Goal: Check status: Check status

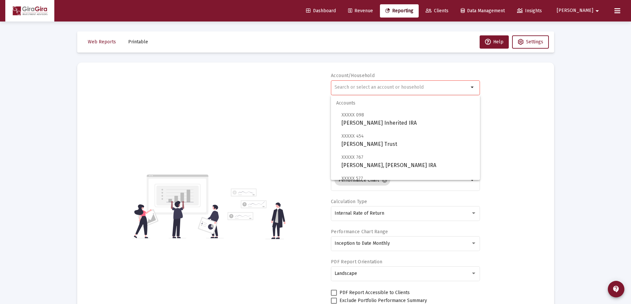
click at [343, 86] on input "text" at bounding box center [401, 87] width 134 height 5
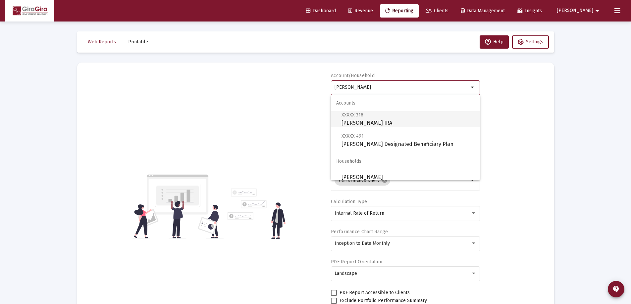
click at [387, 121] on span "XXXXX 316 [PERSON_NAME] IRA" at bounding box center [407, 119] width 133 height 16
type input "[PERSON_NAME] IRA"
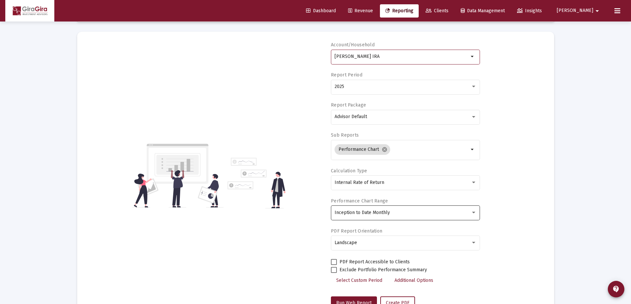
scroll to position [56, 0]
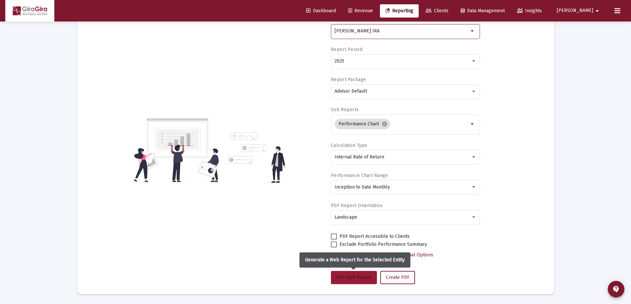
click at [356, 275] on span "Run Web Report" at bounding box center [353, 278] width 35 height 6
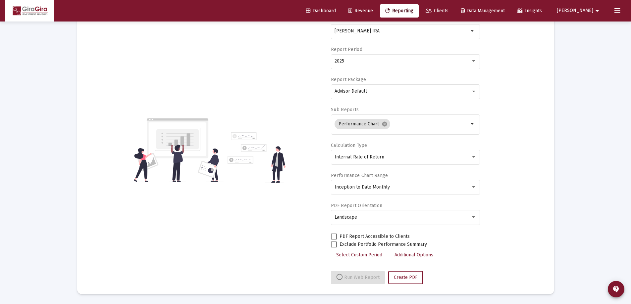
select select "View all"
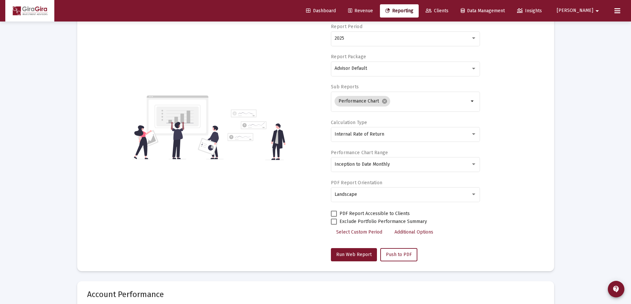
scroll to position [0, 0]
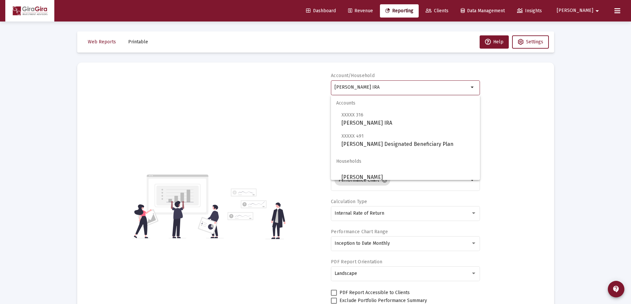
drag, startPoint x: 335, startPoint y: 86, endPoint x: 614, endPoint y: 120, distance: 281.2
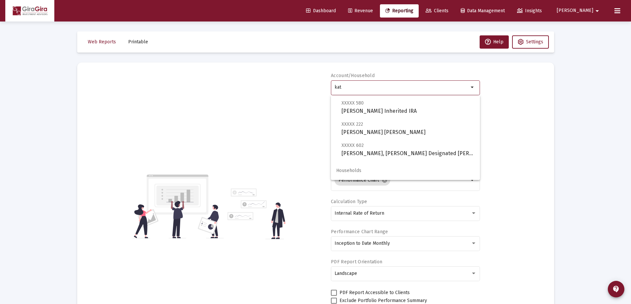
scroll to position [132, 0]
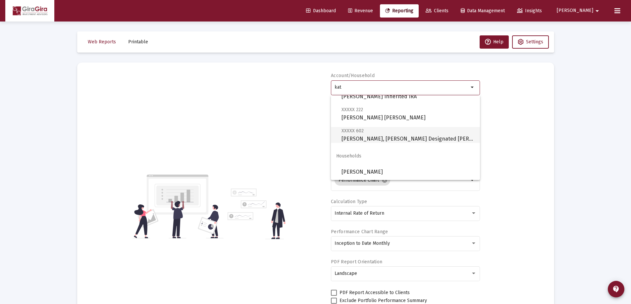
click at [385, 135] on span "XXXXX 602 [PERSON_NAME], [PERSON_NAME] Designated Bene Plan" at bounding box center [407, 135] width 133 height 16
type input "[PERSON_NAME], [PERSON_NAME] Designated [PERSON_NAME]"
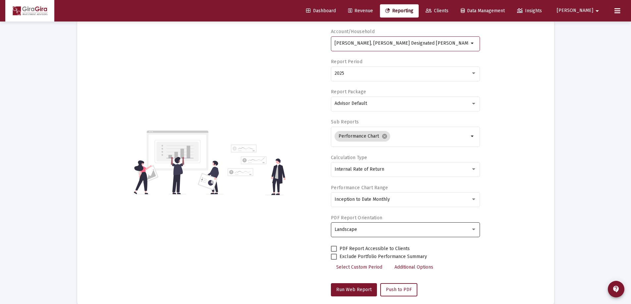
scroll to position [99, 0]
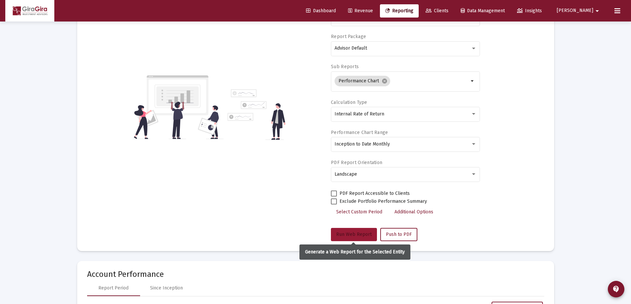
click at [355, 232] on span "Run Web Report" at bounding box center [353, 235] width 35 height 6
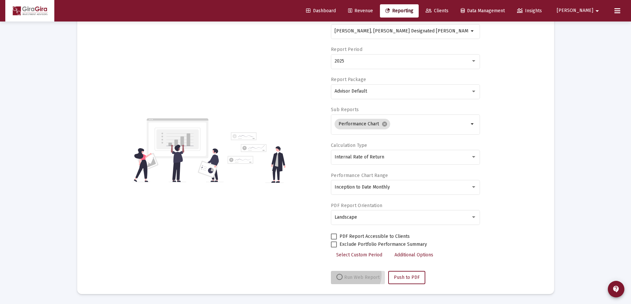
scroll to position [56, 0]
select select "View all"
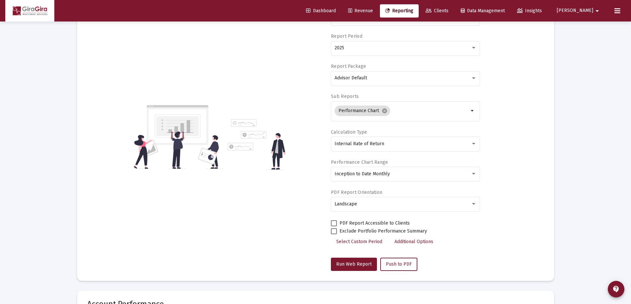
scroll to position [25, 0]
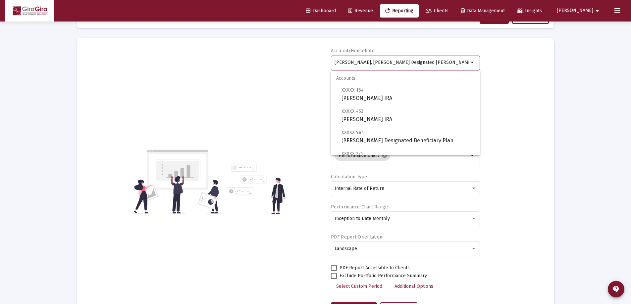
drag, startPoint x: 334, startPoint y: 62, endPoint x: 593, endPoint y: 72, distance: 258.8
click at [584, 77] on div "Loading... Web Reports Printable Help Settings Account/Household [PERSON_NAME],…" at bounding box center [315, 288] width 631 height 627
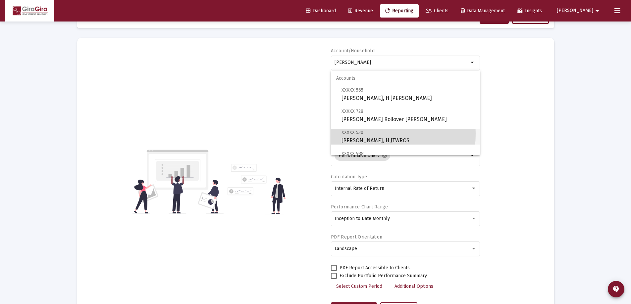
click at [345, 134] on span "XXXXX 530" at bounding box center [352, 133] width 22 height 6
type input "[PERSON_NAME], H JTWROS"
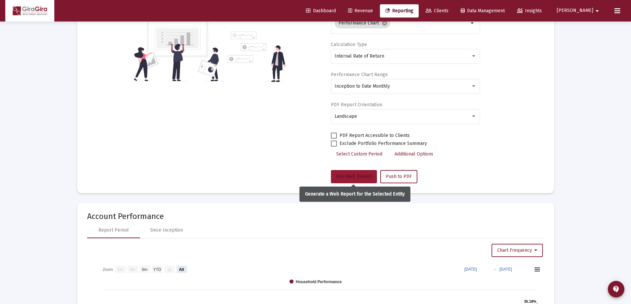
click at [352, 176] on span "Run Web Report" at bounding box center [353, 177] width 35 height 6
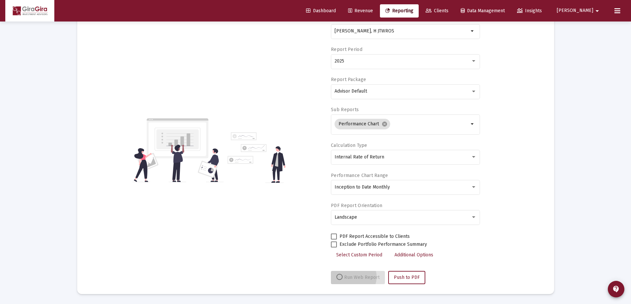
scroll to position [56, 0]
select select "View all"
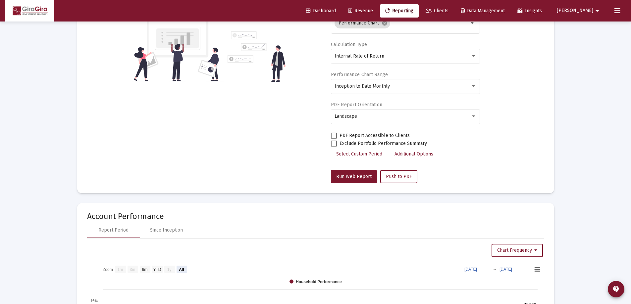
scroll to position [0, 0]
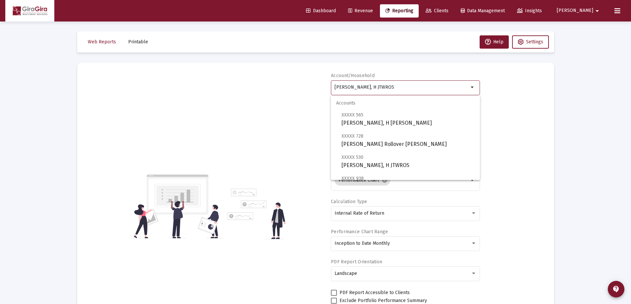
drag, startPoint x: 334, startPoint y: 85, endPoint x: 500, endPoint y: 117, distance: 168.1
click at [499, 117] on div "Account/Household [PERSON_NAME], H JTWROS arrow_drop_down Report Period 2025 Re…" at bounding box center [315, 207] width 457 height 268
click at [363, 162] on span "XXXXX 023 [PERSON_NAME] Individual" at bounding box center [407, 161] width 133 height 16
type input "[PERSON_NAME] Individual"
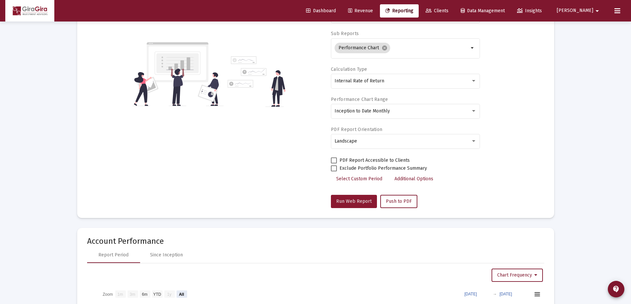
click at [356, 203] on span "Run Web Report" at bounding box center [353, 202] width 35 height 6
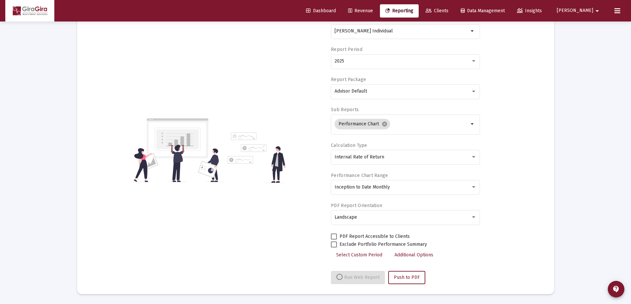
select select "View all"
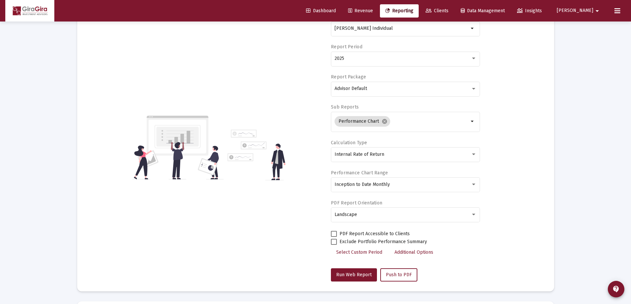
scroll to position [0, 0]
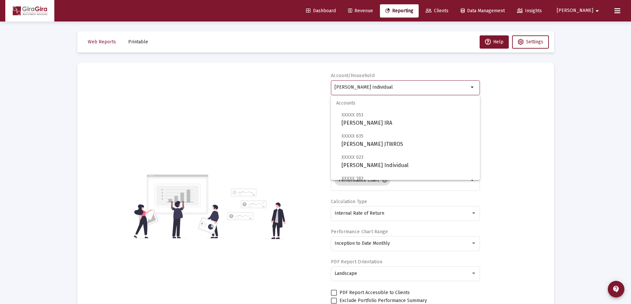
drag, startPoint x: 335, startPoint y: 87, endPoint x: 458, endPoint y: 92, distance: 123.6
click at [458, 92] on div "[PERSON_NAME] Individual" at bounding box center [401, 87] width 134 height 16
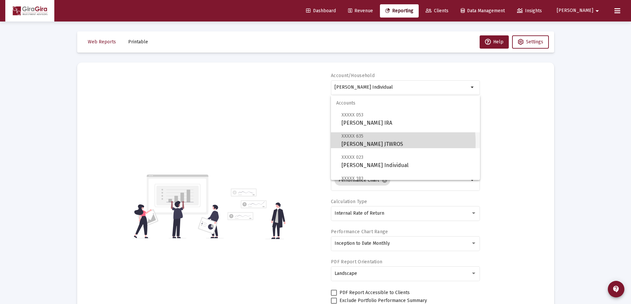
click at [372, 142] on span "XXXXX 635 [PERSON_NAME] JTWROS" at bounding box center [407, 140] width 133 height 16
type input "[PERSON_NAME] JTWROS"
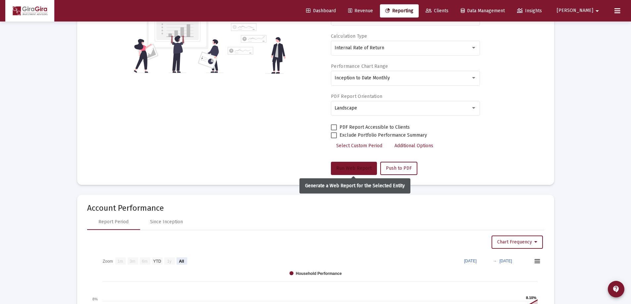
click at [352, 168] on span "Run Web Report" at bounding box center [353, 169] width 35 height 6
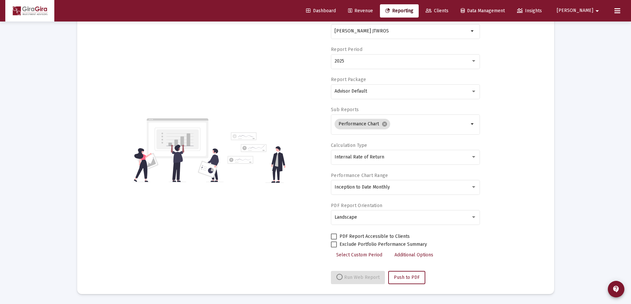
select select "View all"
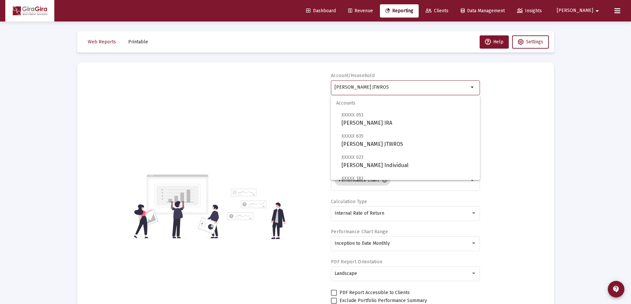
drag, startPoint x: 335, startPoint y: 85, endPoint x: 393, endPoint y: 88, distance: 58.0
click at [393, 88] on input "[PERSON_NAME] JTWROS" at bounding box center [401, 87] width 134 height 5
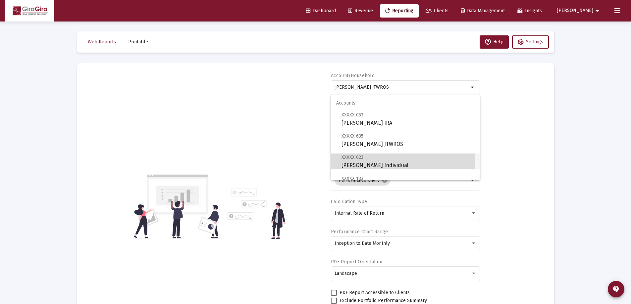
click at [386, 162] on span "XXXXX 023 [PERSON_NAME] Individual" at bounding box center [407, 161] width 133 height 16
type input "[PERSON_NAME] Individual"
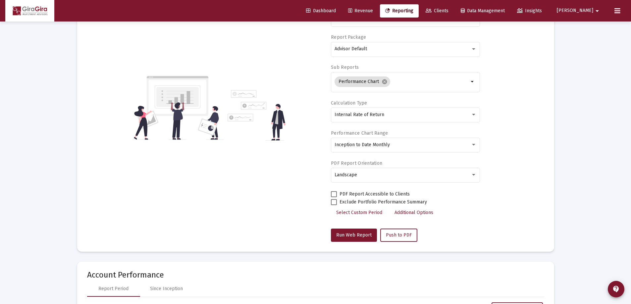
scroll to position [99, 0]
click at [348, 233] on span "Run Web Report" at bounding box center [353, 235] width 35 height 6
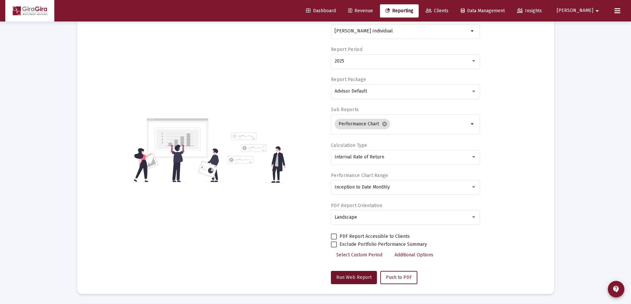
select select "View all"
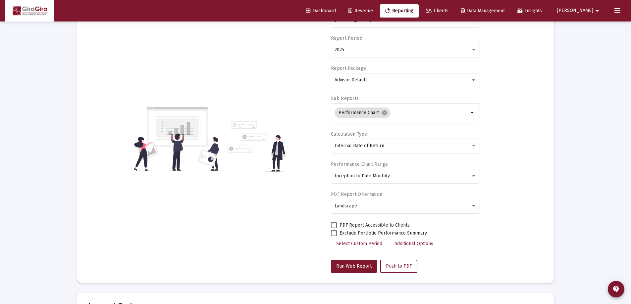
scroll to position [0, 0]
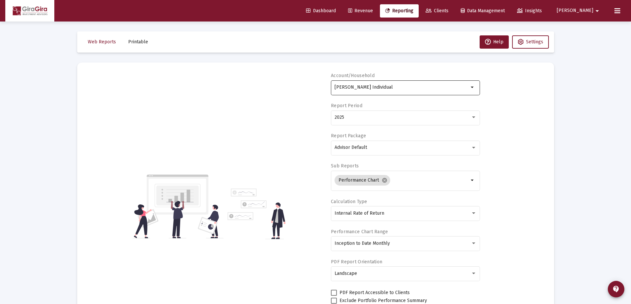
click at [345, 88] on input "[PERSON_NAME] Individual" at bounding box center [401, 87] width 134 height 5
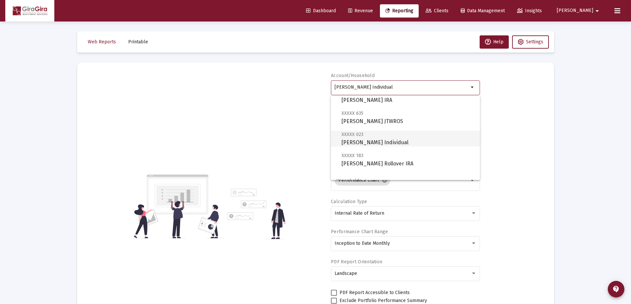
scroll to position [33, 0]
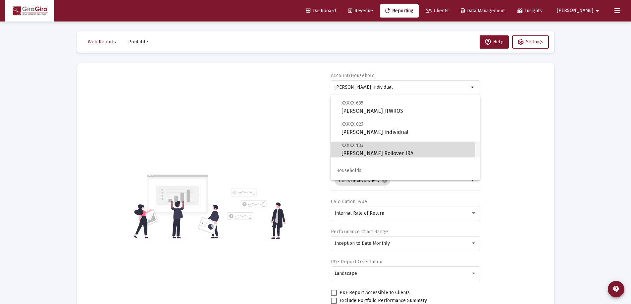
click at [384, 151] on span "XXXXX 183 [PERSON_NAME] Rollover IRA" at bounding box center [407, 149] width 133 height 16
type input "[PERSON_NAME] Rollover IRA"
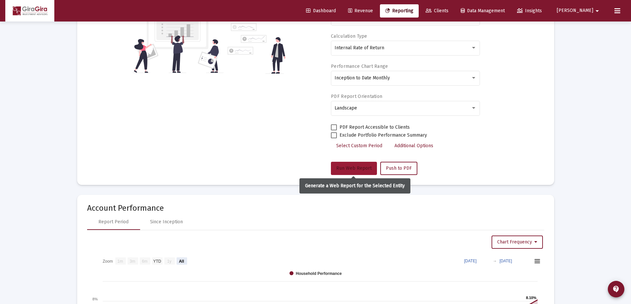
click at [357, 168] on span "Run Web Report" at bounding box center [353, 169] width 35 height 6
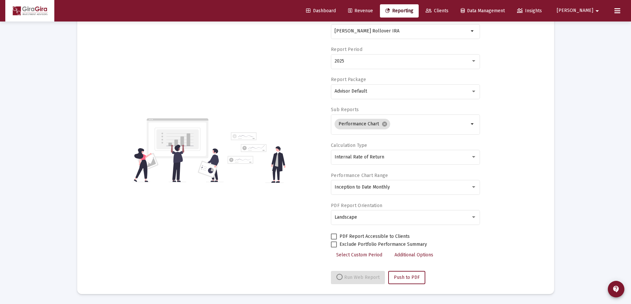
select select "View all"
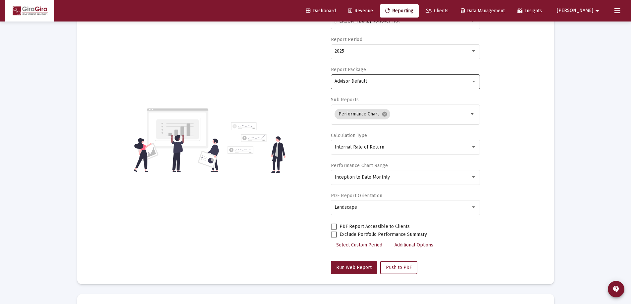
scroll to position [0, 0]
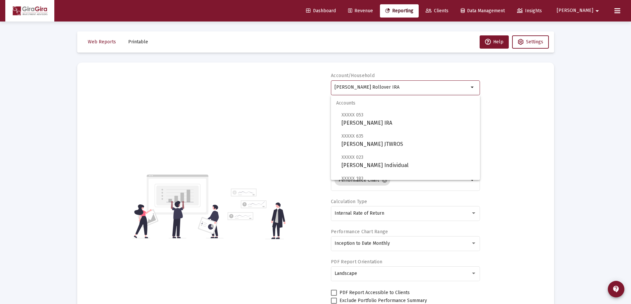
click at [338, 86] on input "[PERSON_NAME] Rollover IRA" at bounding box center [401, 87] width 134 height 5
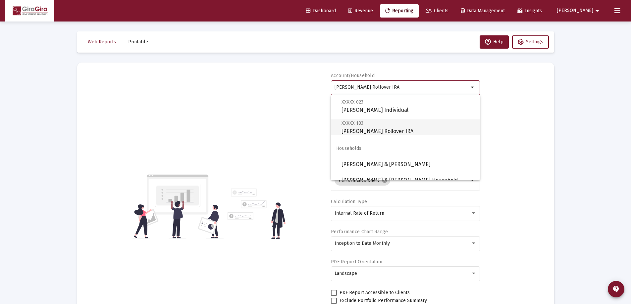
scroll to position [64, 0]
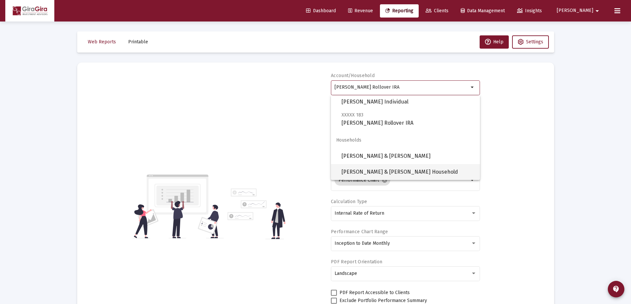
click at [377, 171] on span "[PERSON_NAME] & [PERSON_NAME] Household" at bounding box center [407, 172] width 133 height 16
type input "[PERSON_NAME] & [PERSON_NAME] Household"
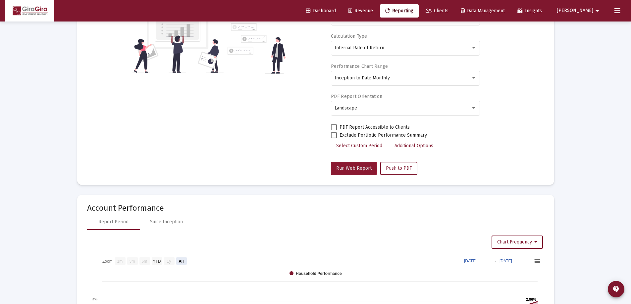
click at [352, 169] on span "Run Web Report" at bounding box center [353, 169] width 35 height 6
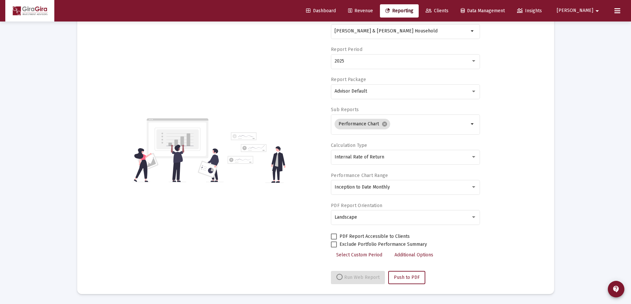
scroll to position [166, 0]
select select "View all"
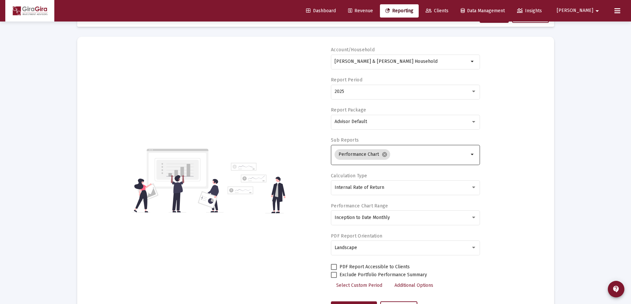
scroll to position [0, 0]
